Goal: Information Seeking & Learning: Learn about a topic

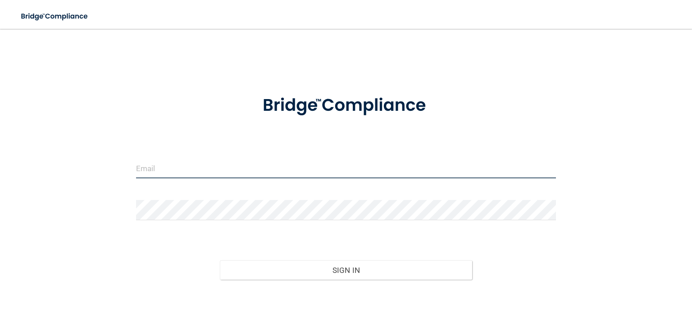
click at [491, 171] on input "email" at bounding box center [346, 168] width 420 height 20
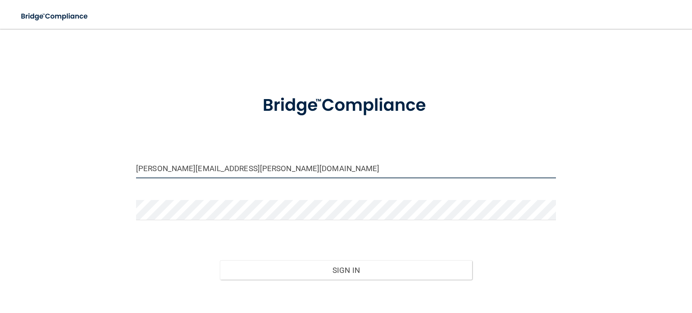
type input "[PERSON_NAME][EMAIL_ADDRESS][PERSON_NAME][DOMAIN_NAME]"
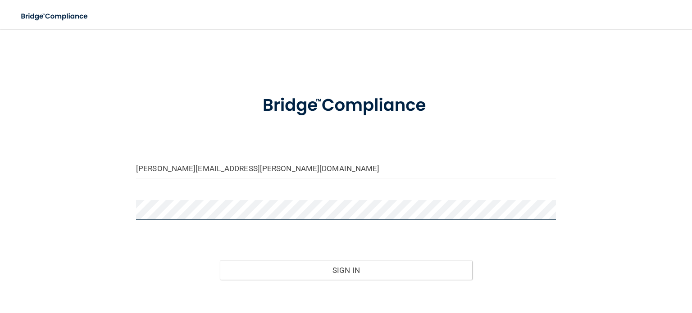
click at [220, 260] on button "Sign In" at bounding box center [346, 270] width 252 height 20
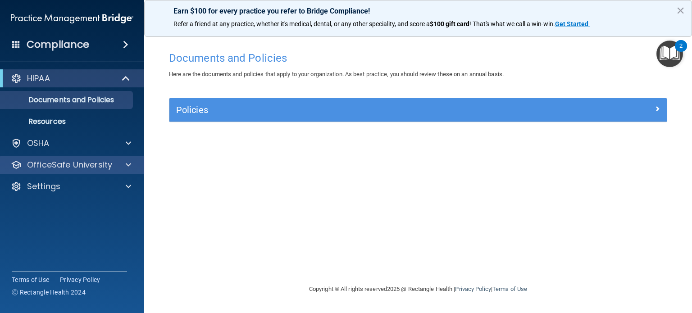
click at [129, 158] on div "OfficeSafe University" at bounding box center [72, 165] width 145 height 18
click at [128, 163] on span at bounding box center [128, 164] width 5 height 11
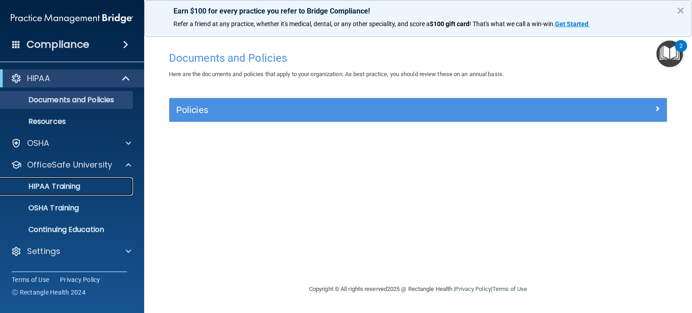
click at [92, 191] on link "HIPAA Training" at bounding box center [62, 186] width 142 height 18
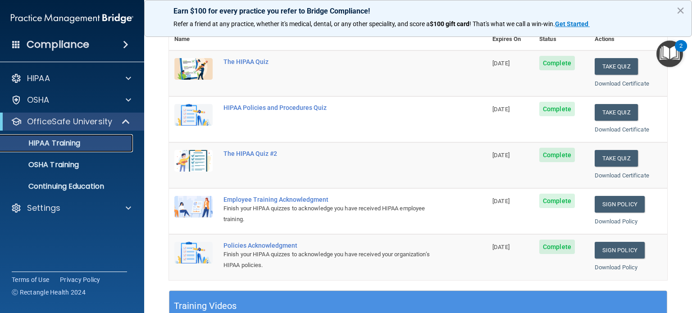
scroll to position [102, 0]
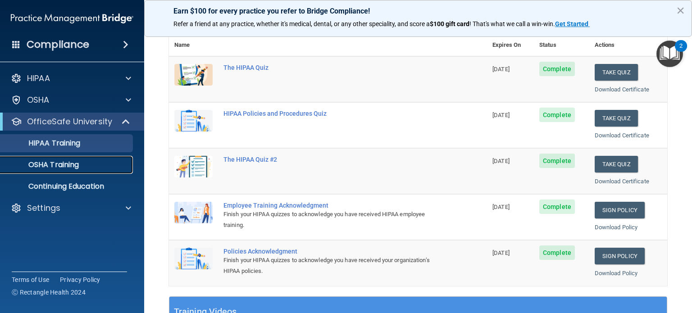
click at [53, 166] on p "OSHA Training" at bounding box center [42, 164] width 73 height 9
